Goal: Task Accomplishment & Management: Use online tool/utility

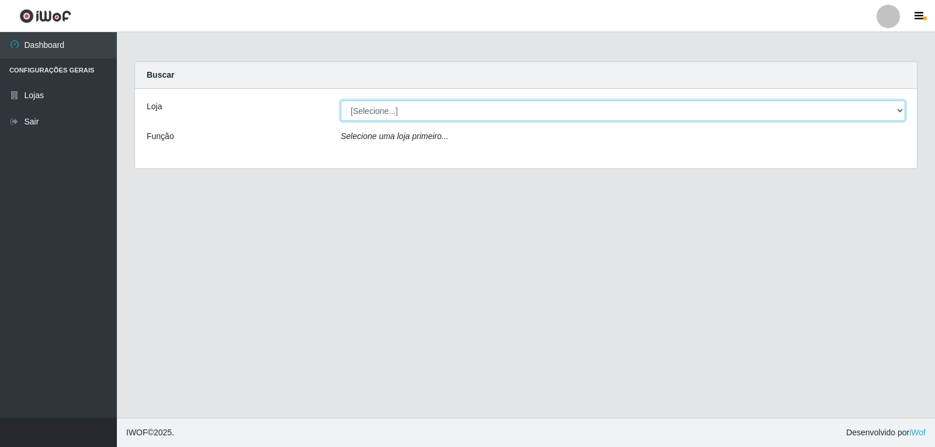
click at [415, 115] on select "[Selecione...] [PERSON_NAME]" at bounding box center [623, 110] width 564 height 20
select select "523"
click at [341, 100] on select "[Selecione...] [PERSON_NAME]" at bounding box center [623, 110] width 564 height 20
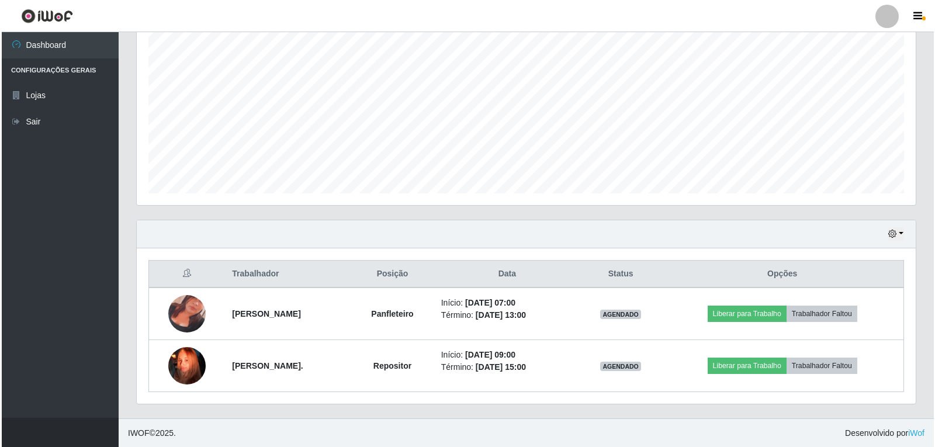
scroll to position [583990, 583454]
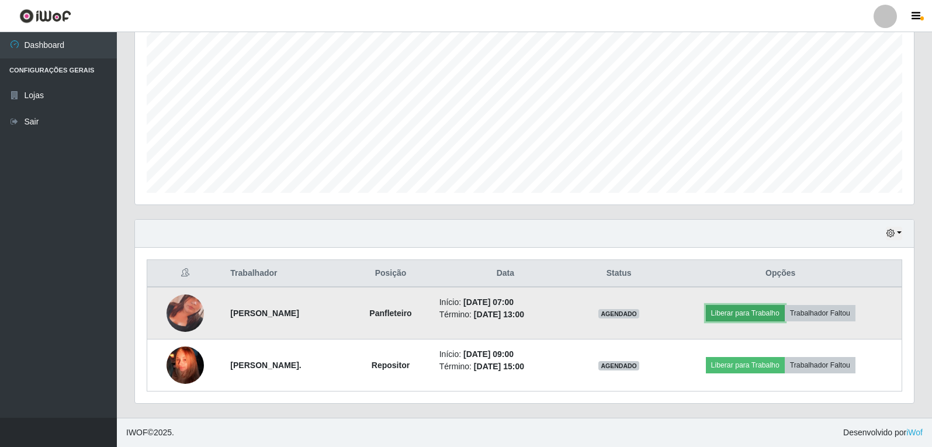
click at [726, 311] on button "Liberar para Trabalho" at bounding box center [745, 313] width 79 height 16
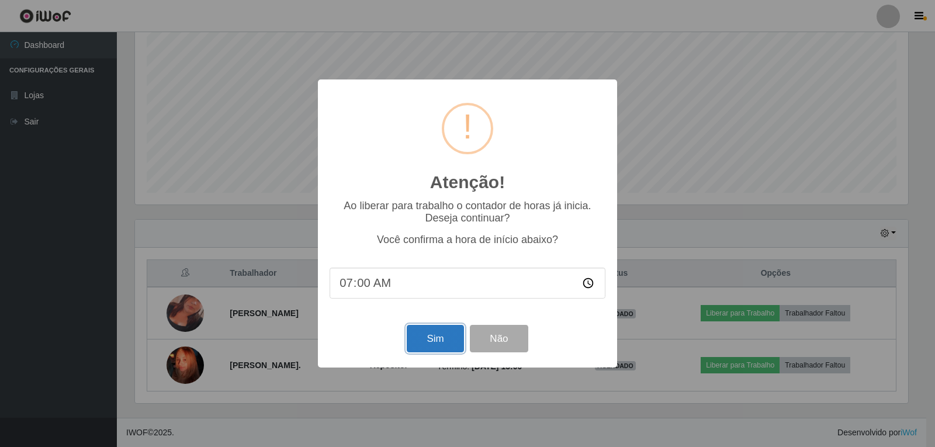
click at [445, 345] on button "Sim" at bounding box center [435, 338] width 57 height 27
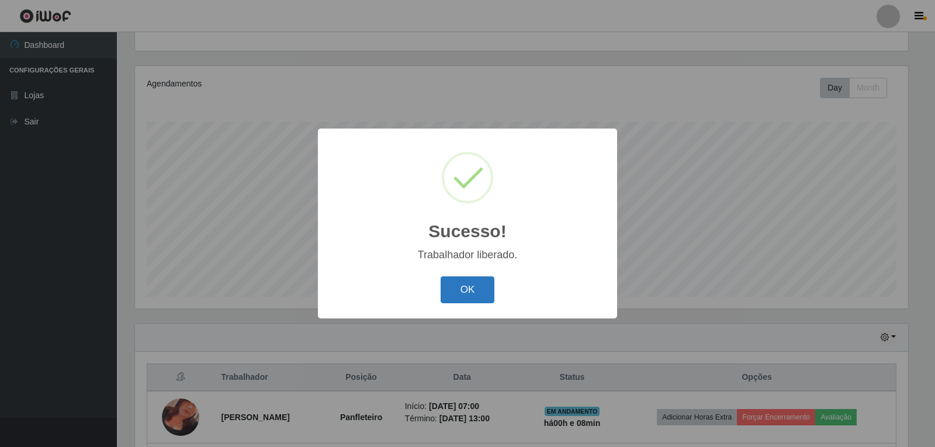
click at [444, 300] on button "OK" at bounding box center [468, 289] width 54 height 27
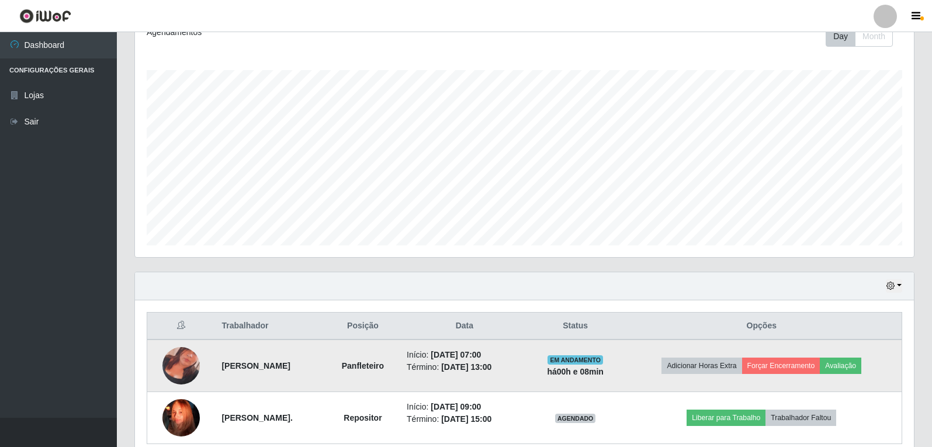
scroll to position [225, 0]
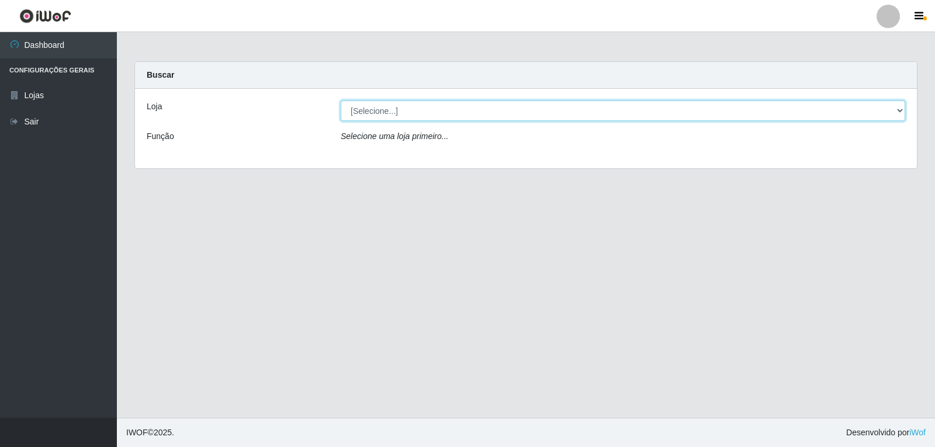
click at [505, 113] on select "[Selecione...] [PERSON_NAME]" at bounding box center [623, 110] width 564 height 20
select select "523"
click at [341, 100] on select "[Selecione...] [PERSON_NAME]" at bounding box center [623, 110] width 564 height 20
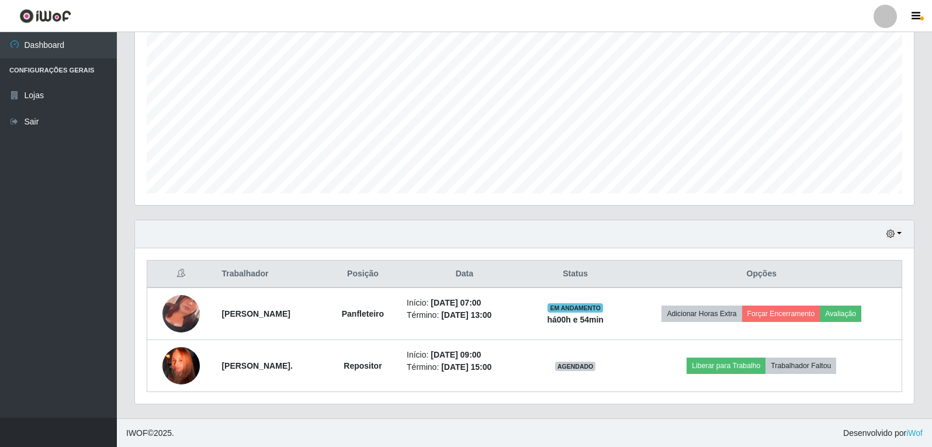
scroll to position [225, 0]
click at [900, 237] on button "button" at bounding box center [894, 233] width 16 height 13
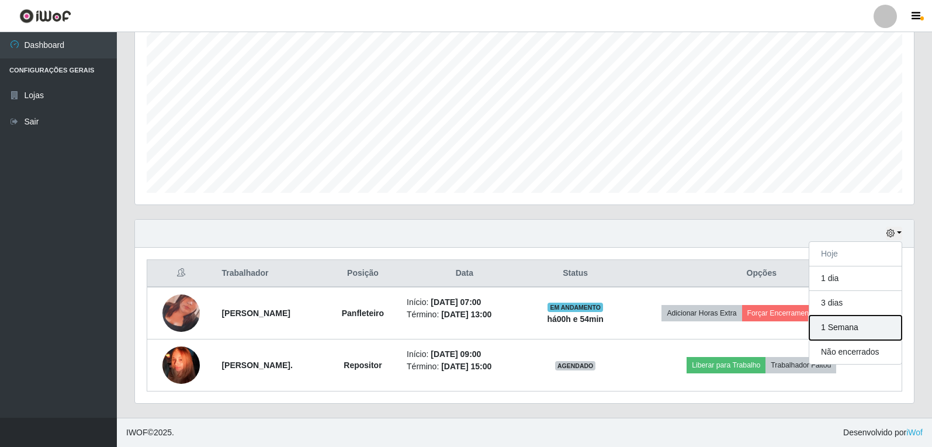
click at [849, 324] on button "1 Semana" at bounding box center [855, 327] width 92 height 25
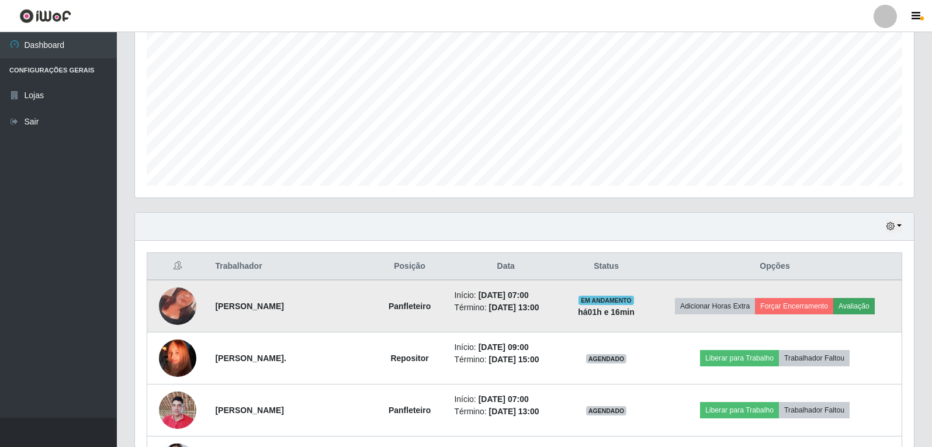
scroll to position [234, 0]
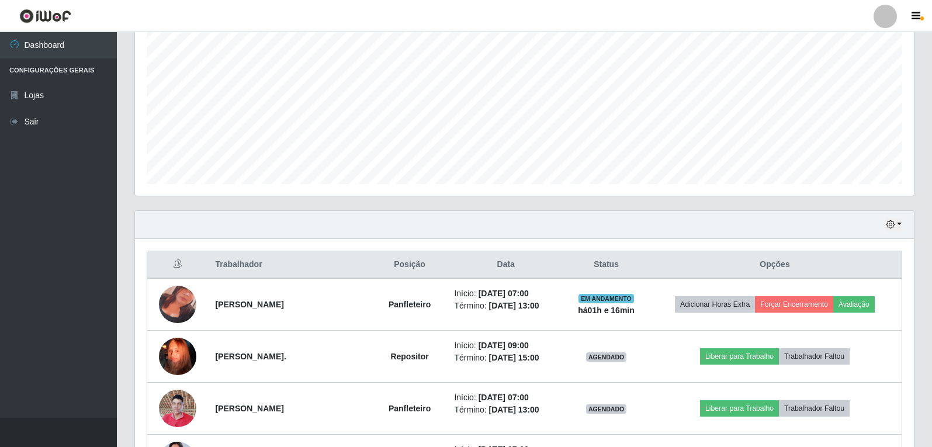
click at [899, 217] on div "Hoje 1 dia 3 dias 1 Semana Não encerrados" at bounding box center [524, 225] width 779 height 28
click at [901, 224] on button "button" at bounding box center [894, 224] width 16 height 13
click at [841, 268] on button "1 dia" at bounding box center [855, 270] width 92 height 25
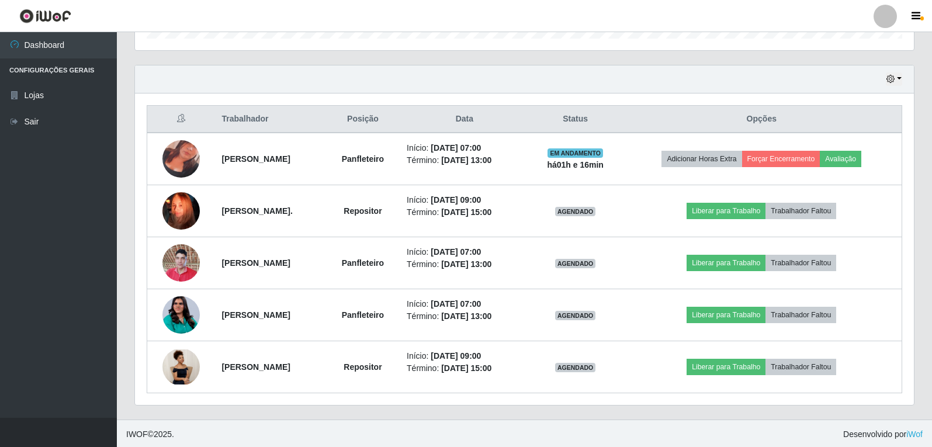
scroll to position [381, 0]
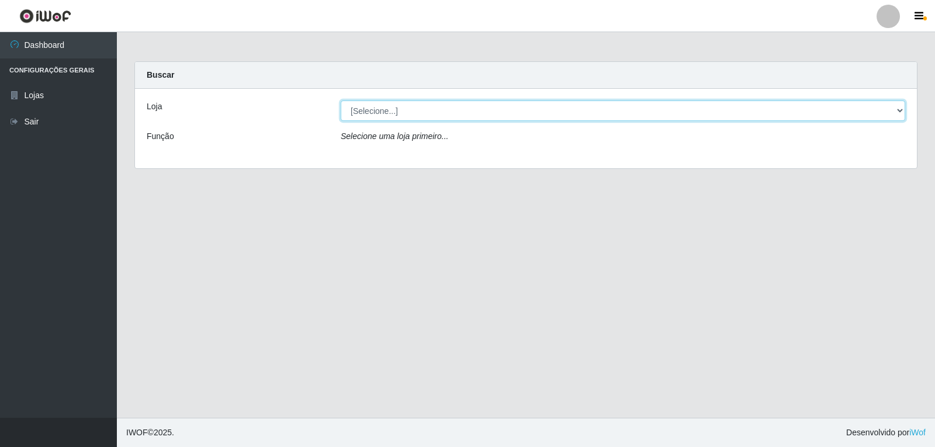
click at [476, 110] on select "[Selecione...] [PERSON_NAME]" at bounding box center [623, 110] width 564 height 20
select select "523"
click at [341, 100] on select "[Selecione...] [PERSON_NAME]" at bounding box center [623, 110] width 564 height 20
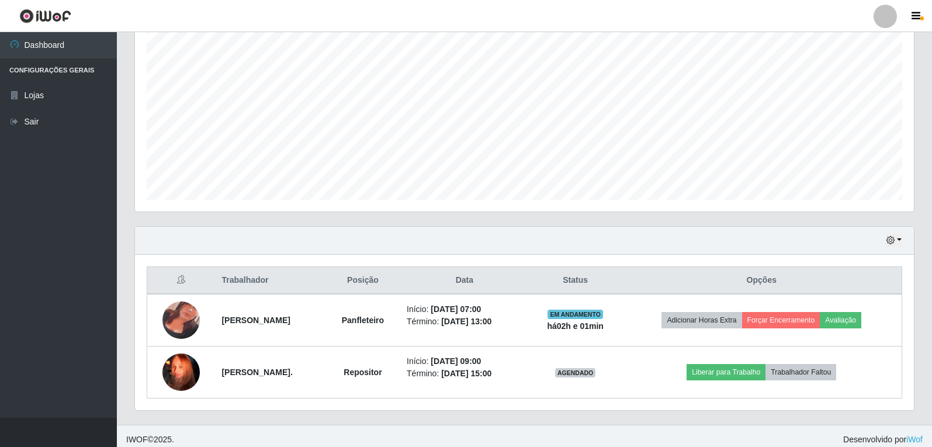
scroll to position [225, 0]
